Goal: Information Seeking & Learning: Learn about a topic

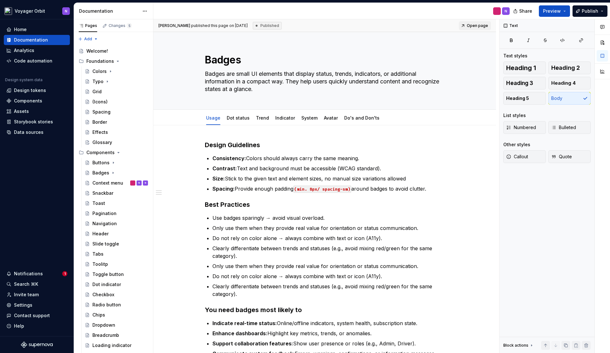
type textarea "*"
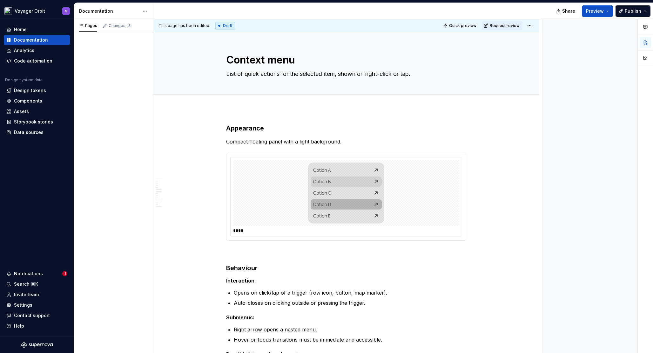
type textarea "*"
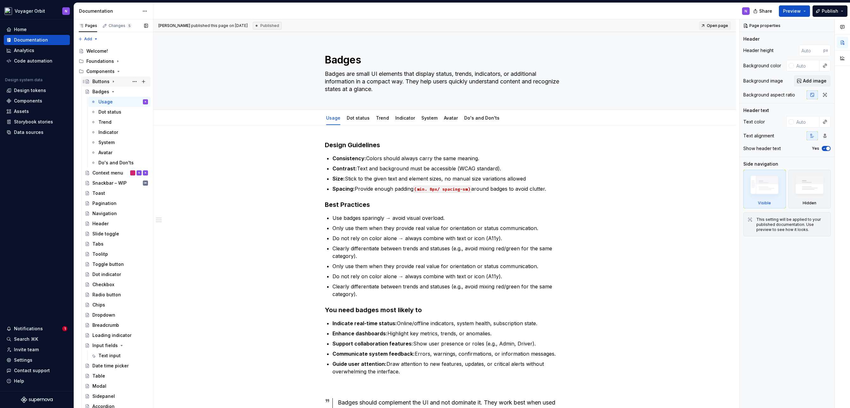
click at [121, 82] on div "Buttons" at bounding box center [120, 81] width 56 height 9
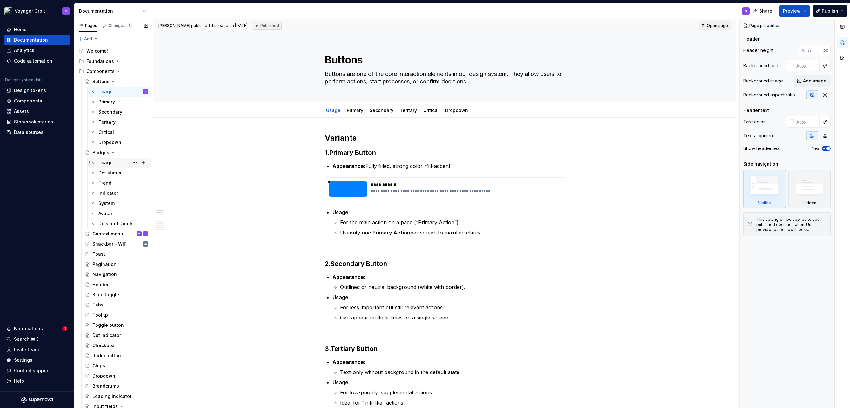
click at [108, 163] on div "Usage" at bounding box center [105, 163] width 14 height 6
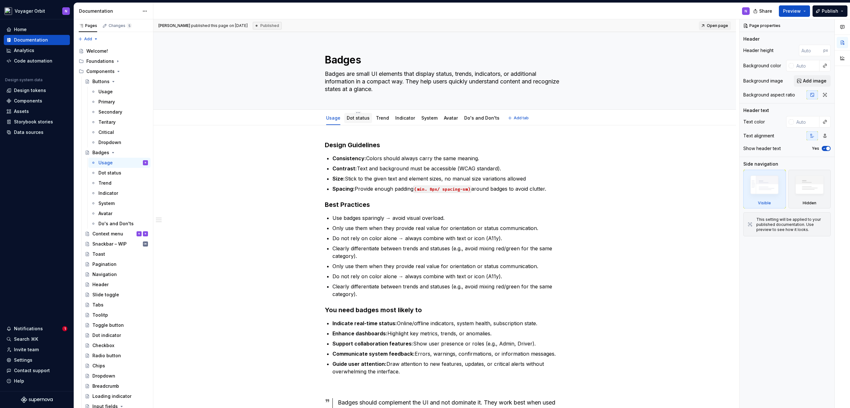
click at [361, 118] on link "Dot status" at bounding box center [358, 117] width 23 height 5
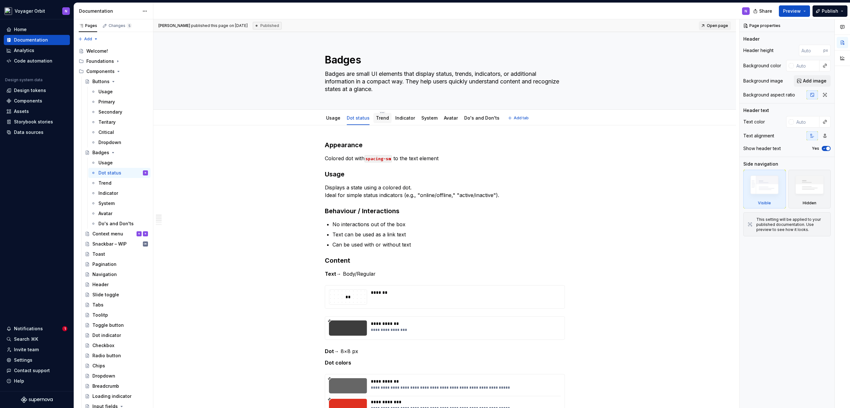
click at [380, 121] on div "Trend" at bounding box center [382, 118] width 13 height 8
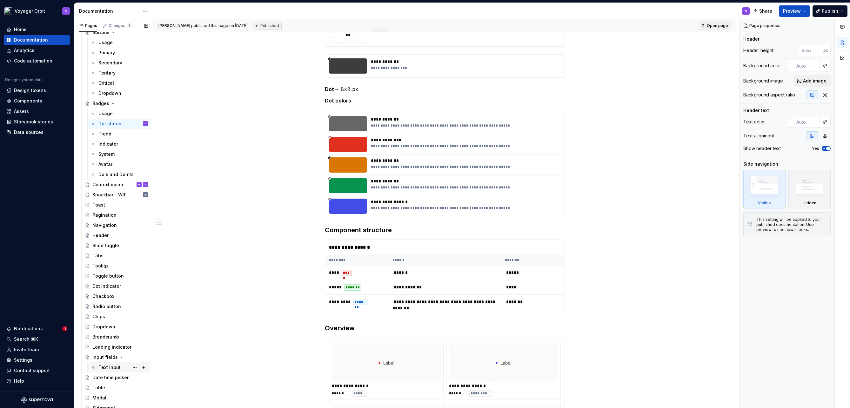
scroll to position [51, 0]
click at [111, 353] on div "Text input" at bounding box center [109, 366] width 22 height 6
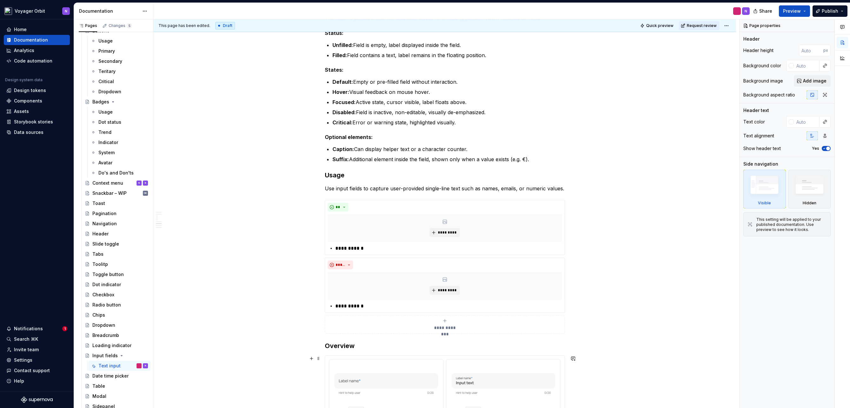
scroll to position [476, 0]
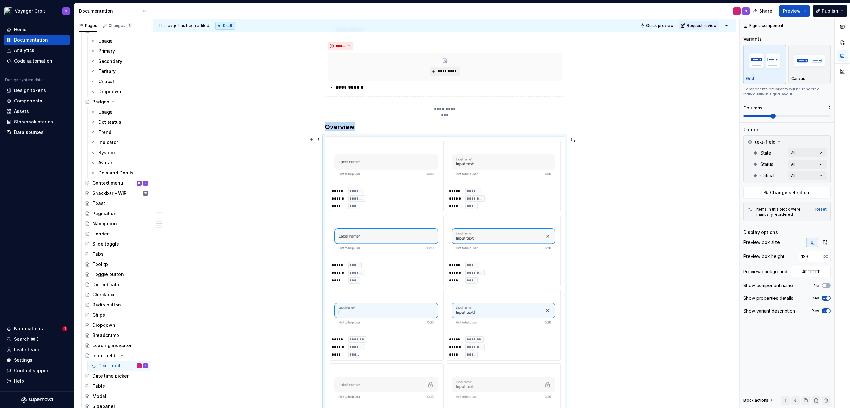
click at [368, 200] on div "***** ******* ****** ******** ******** *****" at bounding box center [386, 199] width 109 height 22
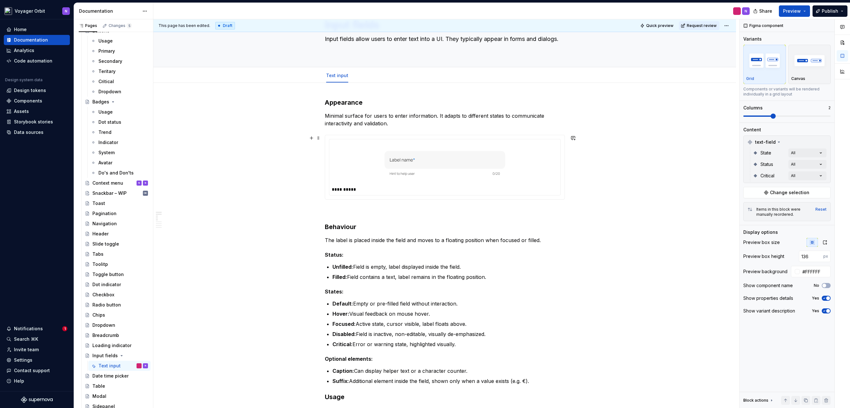
scroll to position [0, 0]
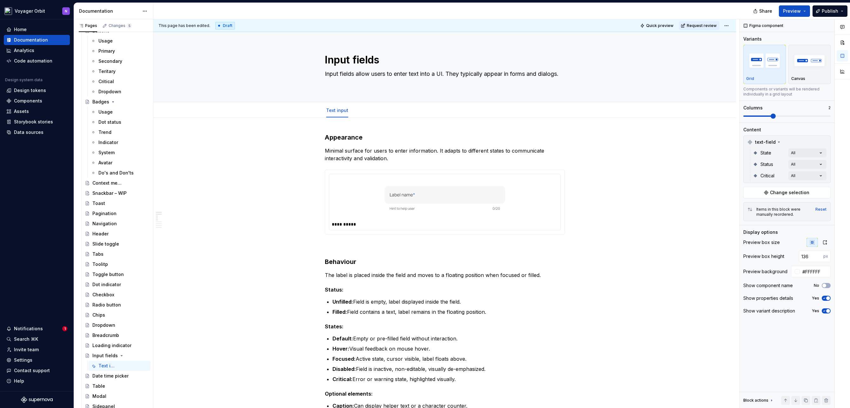
type textarea "*"
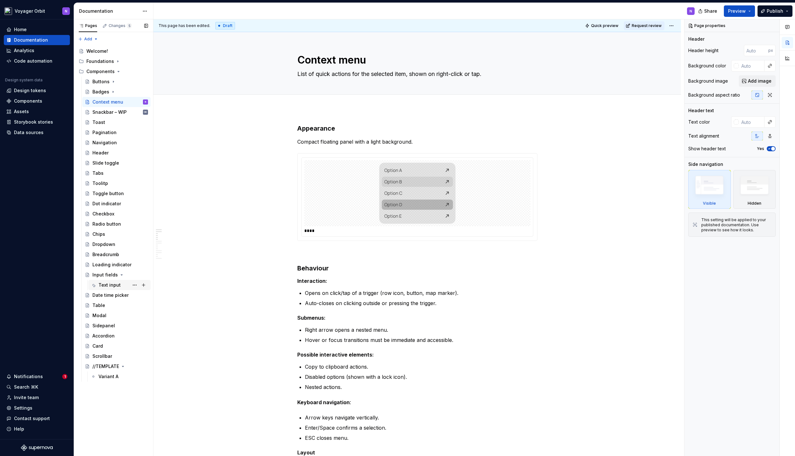
click at [112, 288] on div "Text input N" at bounding box center [123, 284] width 50 height 9
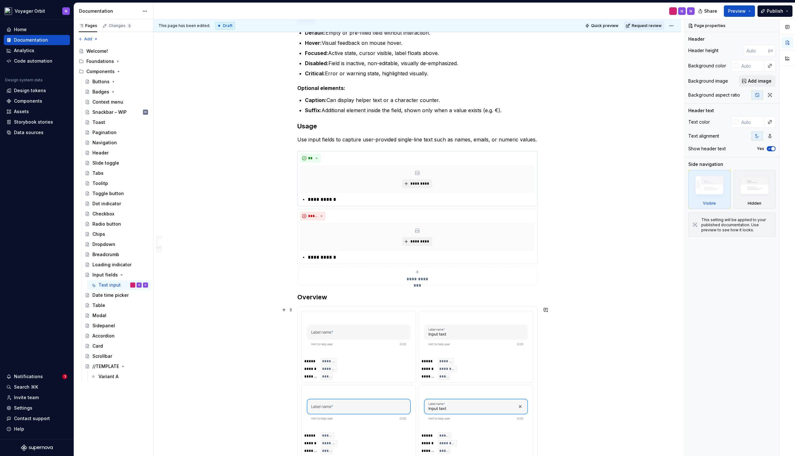
scroll to position [478, 0]
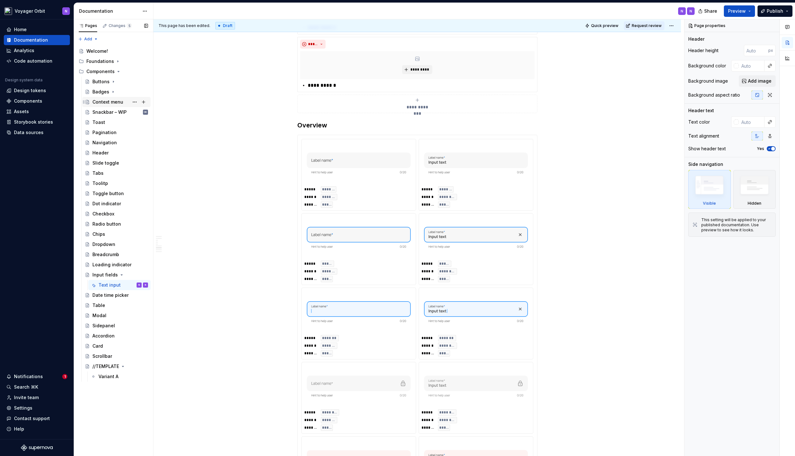
click at [116, 103] on div "Context menu" at bounding box center [107, 102] width 31 height 6
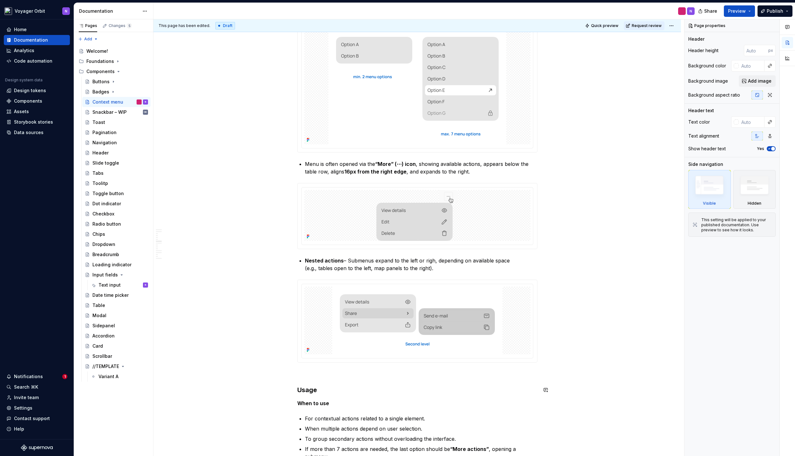
scroll to position [565, 0]
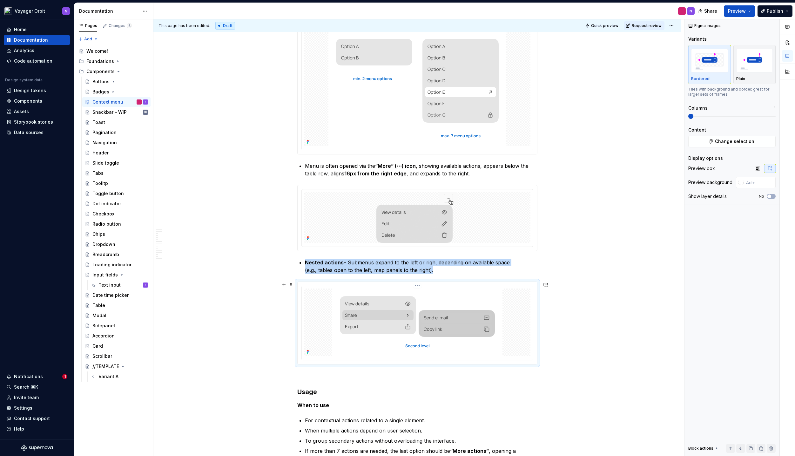
click at [312, 340] on div at bounding box center [417, 322] width 226 height 68
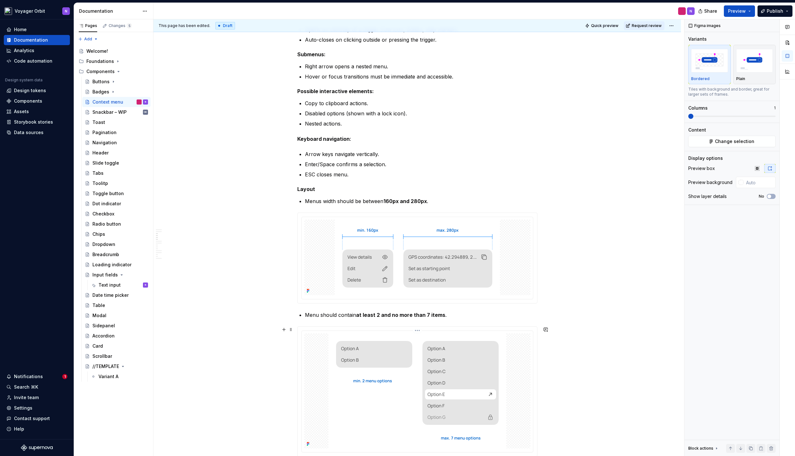
scroll to position [251, 0]
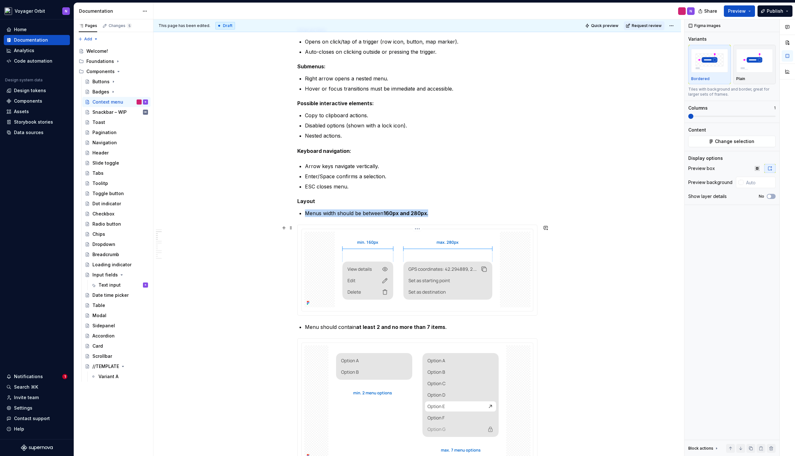
click at [370, 243] on img at bounding box center [417, 269] width 165 height 76
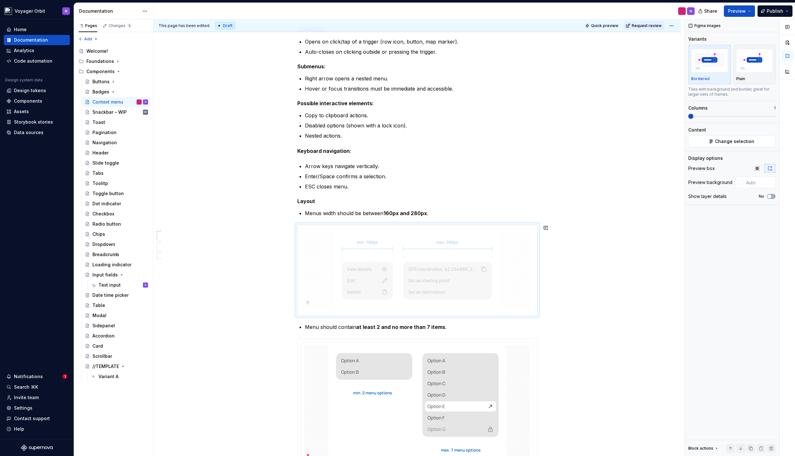
click at [323, 283] on body "Voyager Orbit N Home Documentation Analytics Code automation Design system data…" at bounding box center [397, 228] width 795 height 456
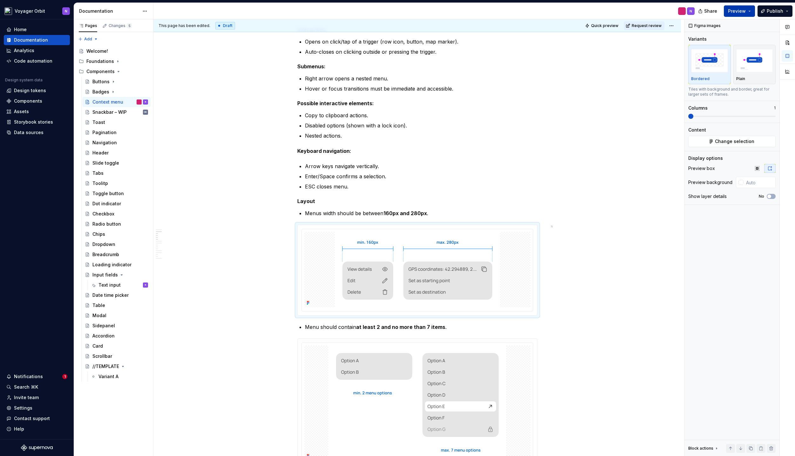
click at [745, 13] on span "Preview" at bounding box center [737, 11] width 18 height 6
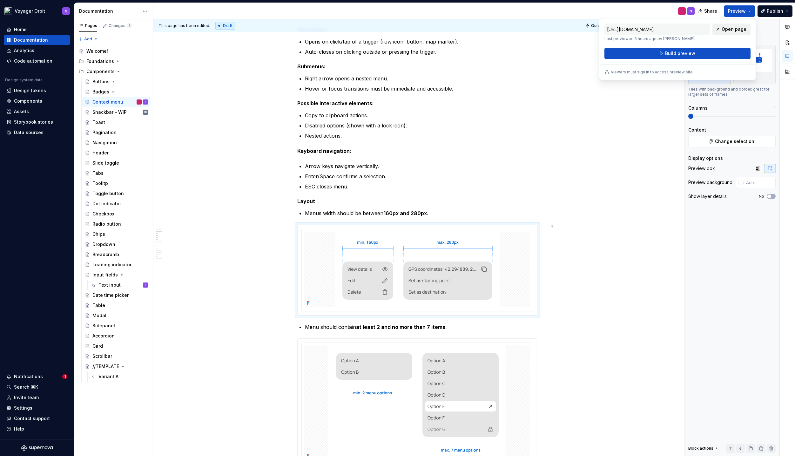
drag, startPoint x: 682, startPoint y: 55, endPoint x: 726, endPoint y: 28, distance: 51.7
click at [726, 28] on div "[URL][DOMAIN_NAME] Last previewed 5 hours ago by [PERSON_NAME]. Open page Build…" at bounding box center [677, 41] width 146 height 36
click at [726, 28] on span "Open page" at bounding box center [733, 29] width 25 height 6
click at [106, 82] on div "Buttons" at bounding box center [100, 81] width 17 height 6
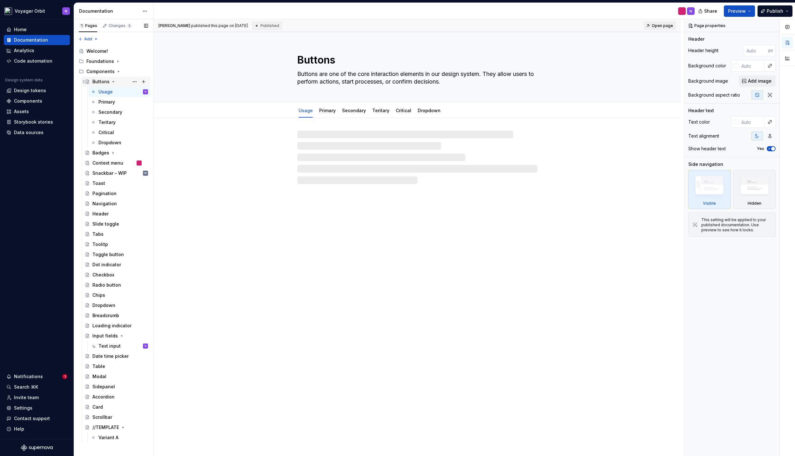
click at [105, 81] on div "Buttons" at bounding box center [100, 81] width 17 height 6
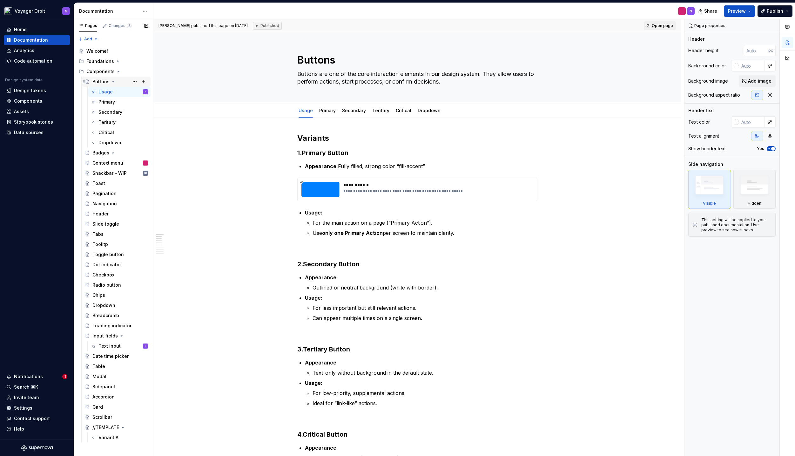
click at [111, 81] on icon "Page tree" at bounding box center [113, 81] width 5 height 5
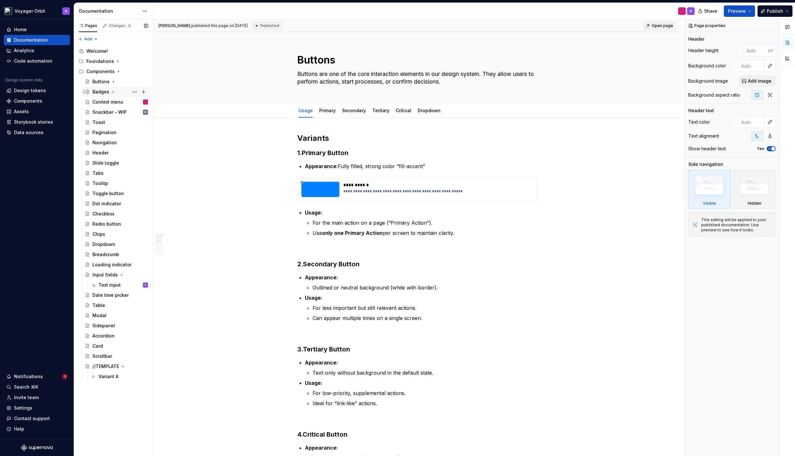
click at [111, 92] on icon "Page tree" at bounding box center [113, 91] width 5 height 5
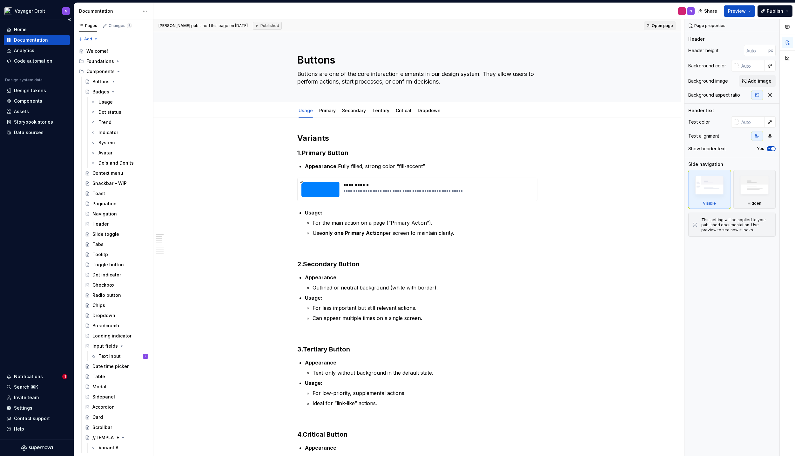
type textarea "*"
